Goal: Obtain resource: Download file/media

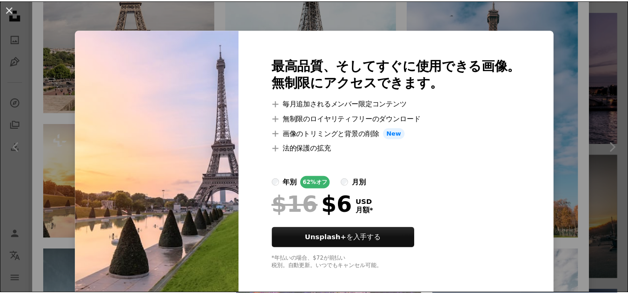
scroll to position [4, 0]
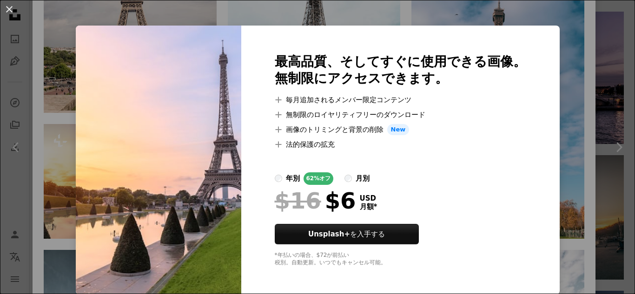
click at [556, 56] on div "An X shape 最高品質、そしてすぐに使用できる画像。 無制限にアクセスできます。 A plus sign 毎月追加されるメンバー限定コンテンツ A p…" at bounding box center [317, 147] width 635 height 294
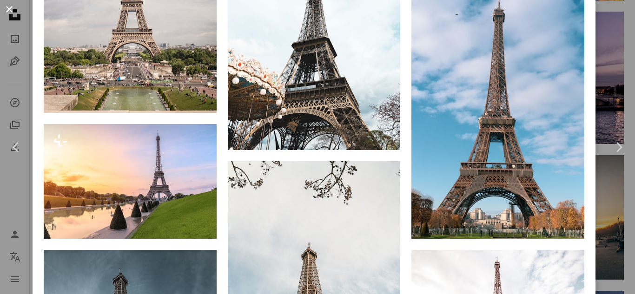
click at [7, 8] on button "An X shape" at bounding box center [9, 9] width 11 height 11
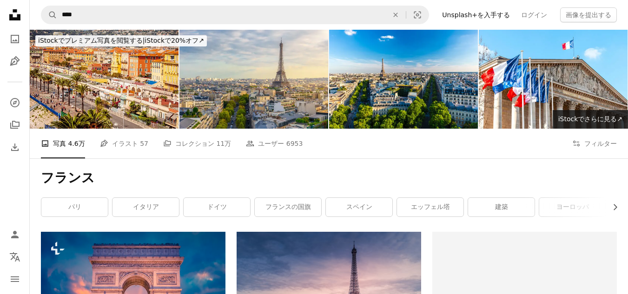
click at [9, 14] on icon at bounding box center [14, 14] width 11 height 11
